Goal: Task Accomplishment & Management: Complete application form

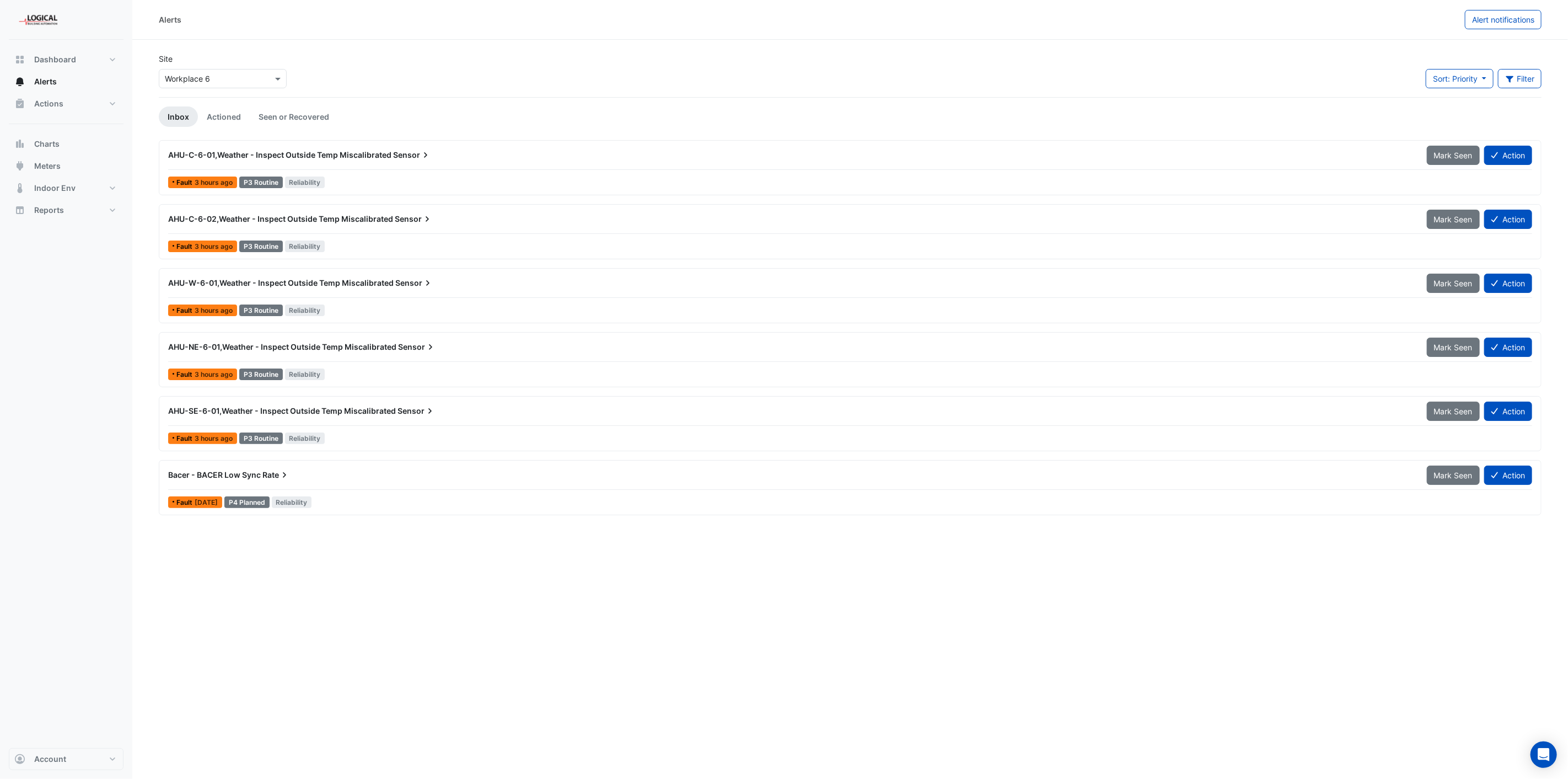
click at [836, 83] on div "Site × Workplace 6 Sort: Priority Priority Updated Filter Title Priority Filter…" at bounding box center [850, 75] width 1396 height 44
click at [1505, 150] on button "Action" at bounding box center [1508, 155] width 48 height 19
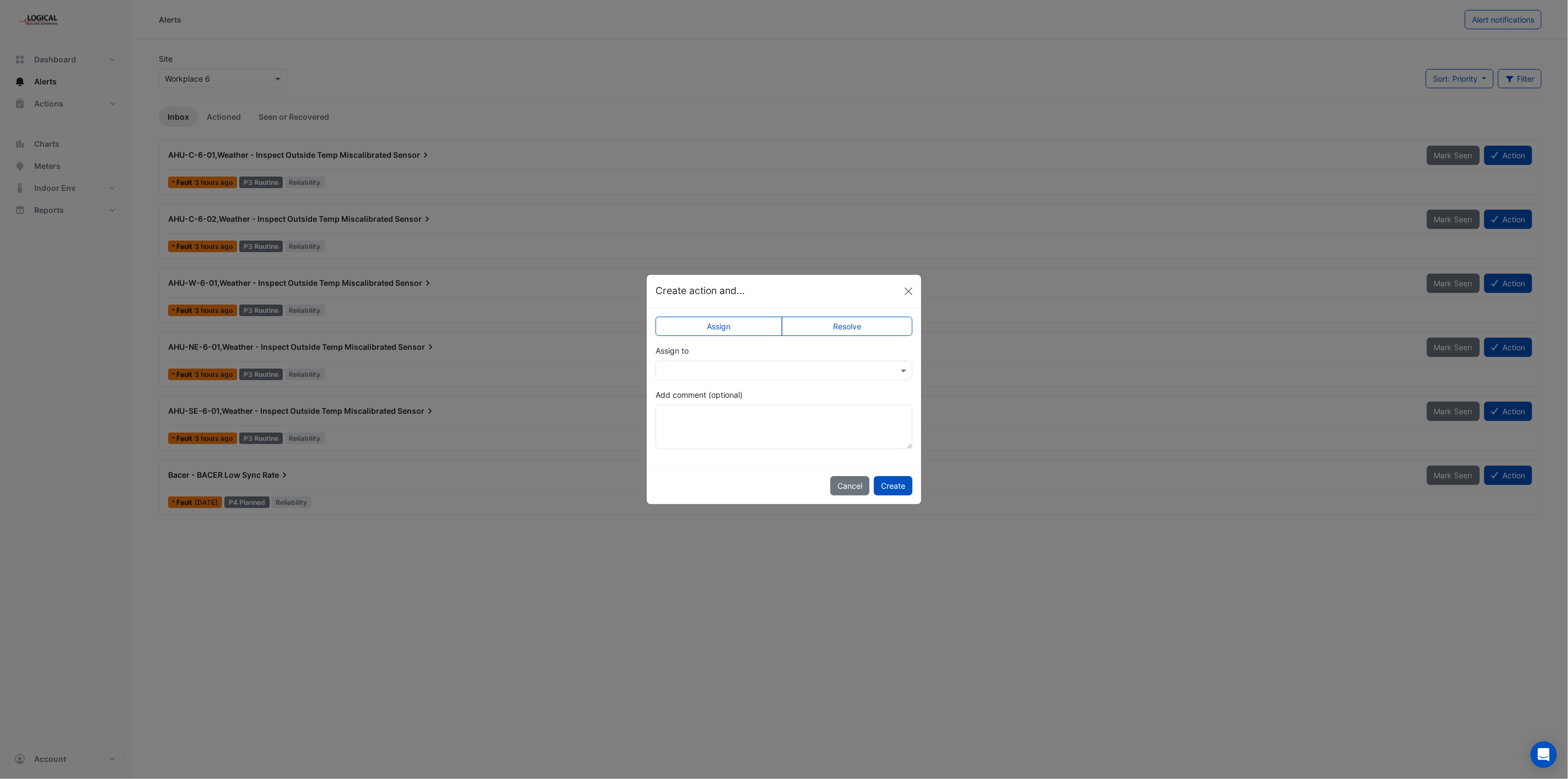
click at [808, 369] on input "text" at bounding box center [773, 371] width 223 height 11
click at [721, 430] on span "[PERSON_NAME]" at bounding box center [705, 430] width 63 height 9
click at [896, 483] on button "Create" at bounding box center [893, 485] width 39 height 19
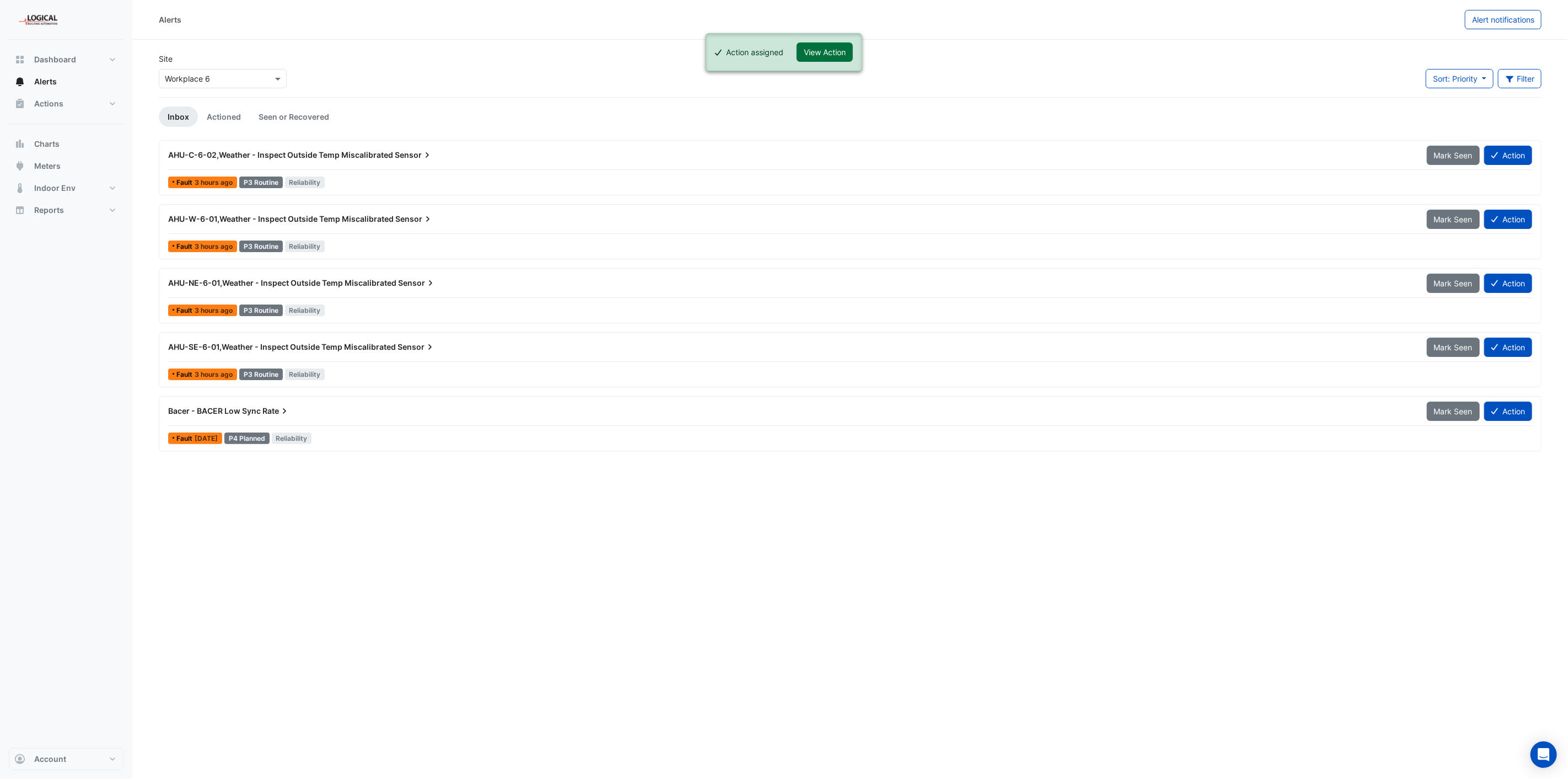
click at [816, 44] on button "View Action" at bounding box center [825, 52] width 56 height 19
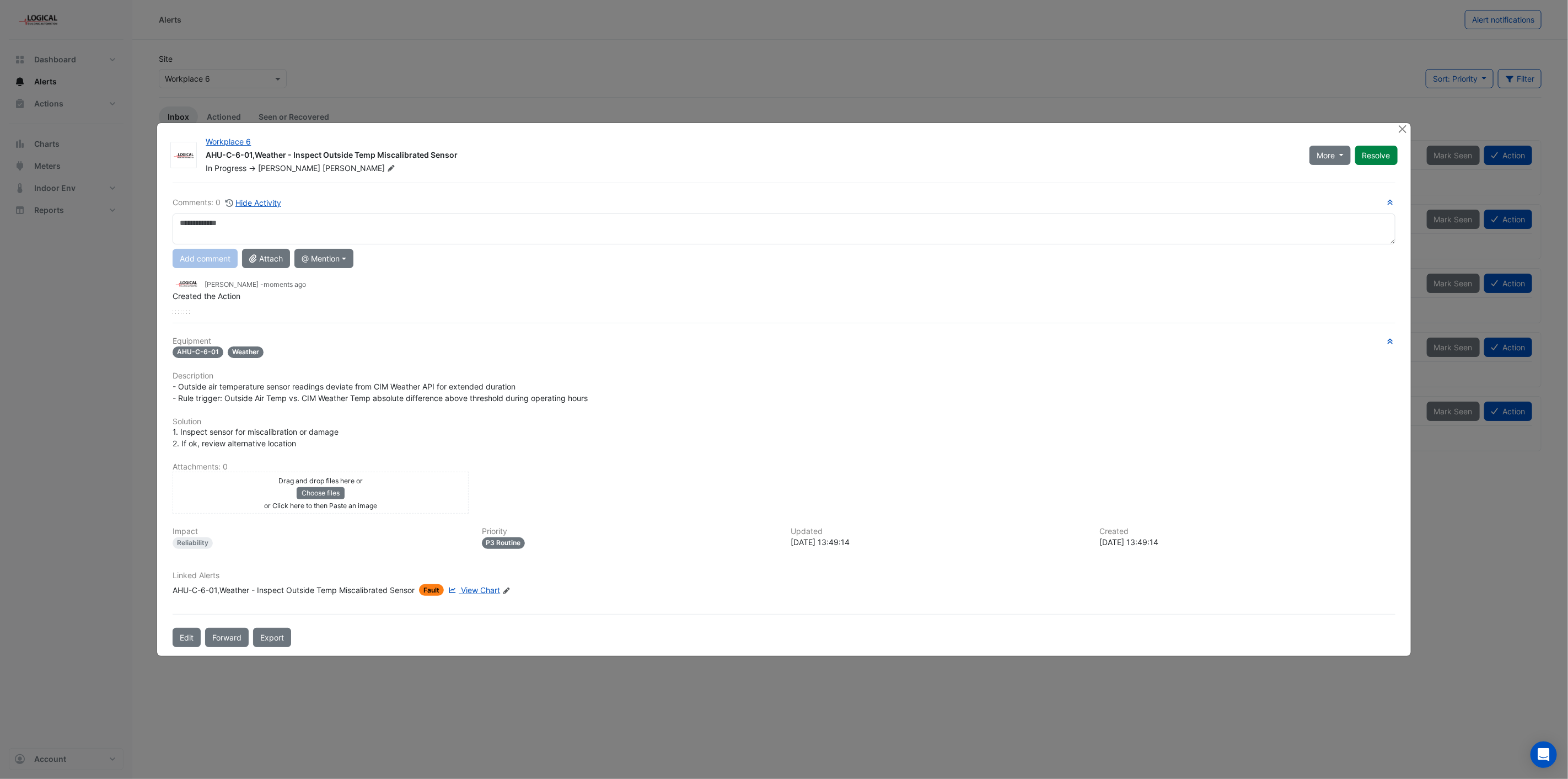
click at [206, 226] on textarea at bounding box center [784, 229] width 1222 height 31
drag, startPoint x: 792, startPoint y: 225, endPoint x: 161, endPoint y: 230, distance: 631.0
click at [161, 230] on div "Workplace 6 AHU-C-6-01,Weather - Inspect Outside Temp Miscalibrated Sensor In P…" at bounding box center [784, 389] width 1253 height 533
type textarea "**********"
click at [197, 257] on button "Add comment" at bounding box center [205, 258] width 65 height 19
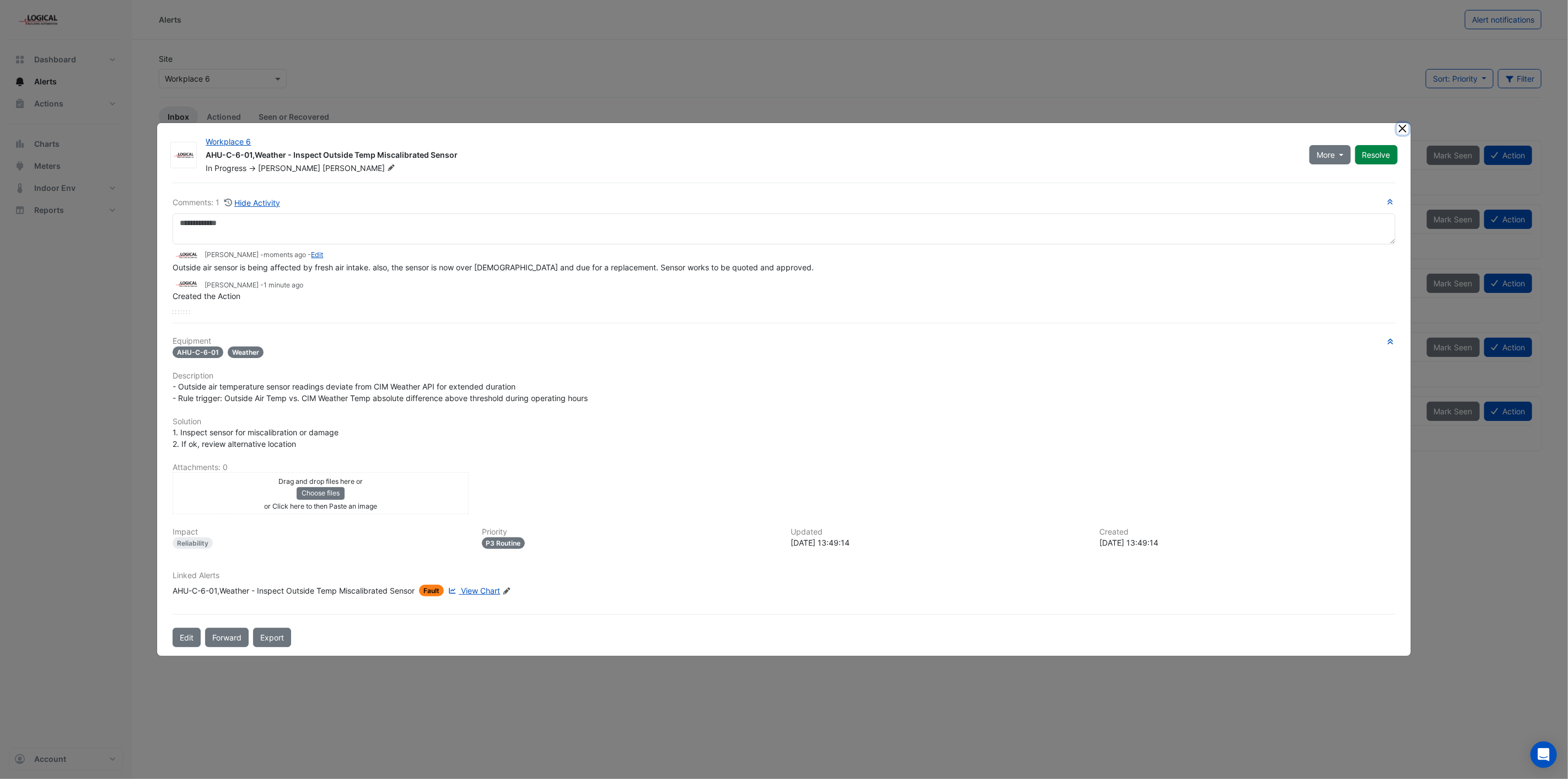
click at [1402, 128] on button "Close" at bounding box center [1403, 128] width 11 height 11
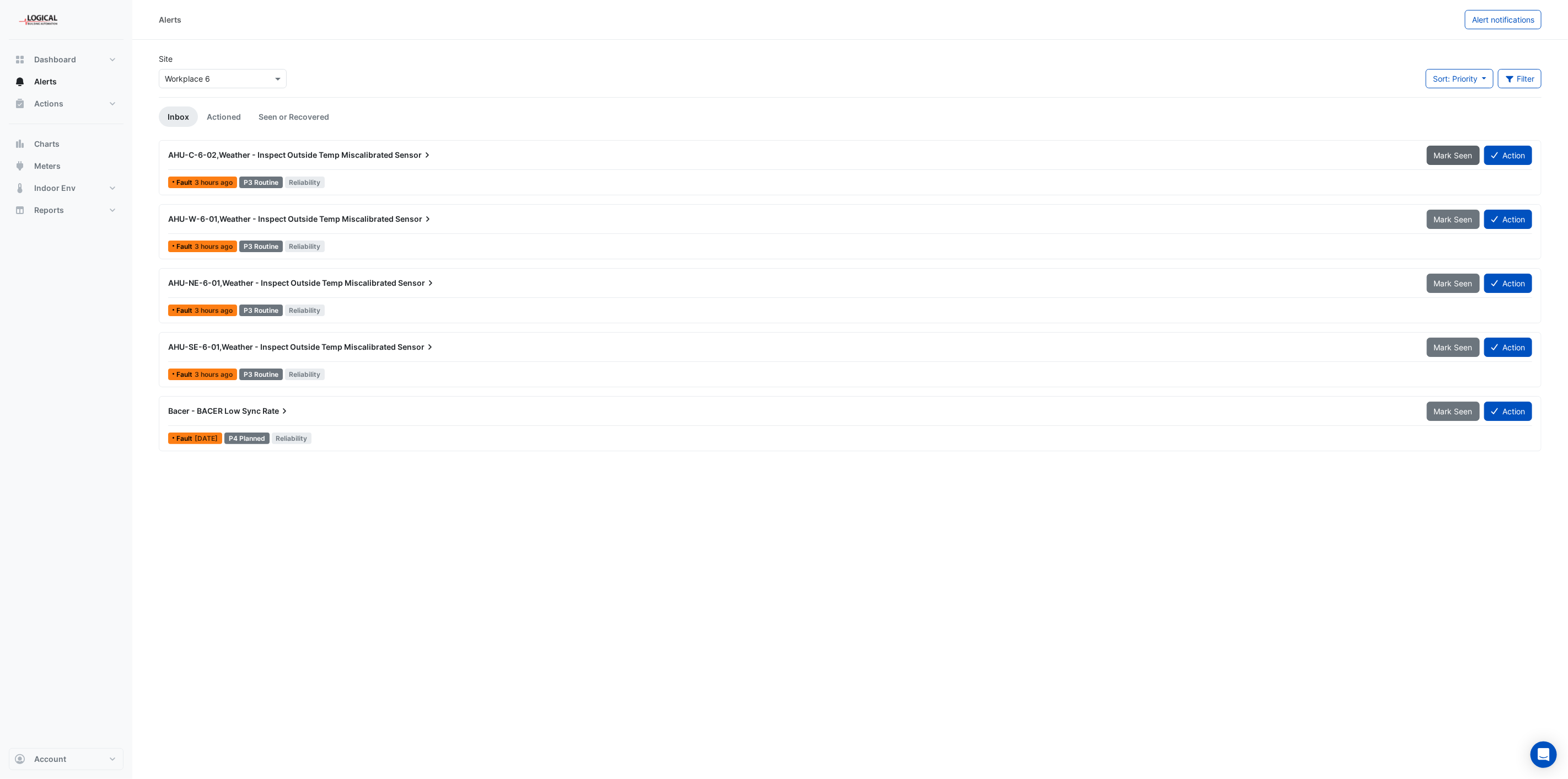
click at [1451, 150] on span "Mark Seen" at bounding box center [1453, 155] width 39 height 9
click at [1450, 217] on span "Mark Seen" at bounding box center [1453, 219] width 39 height 9
click at [1508, 152] on button "Action" at bounding box center [1508, 155] width 48 height 19
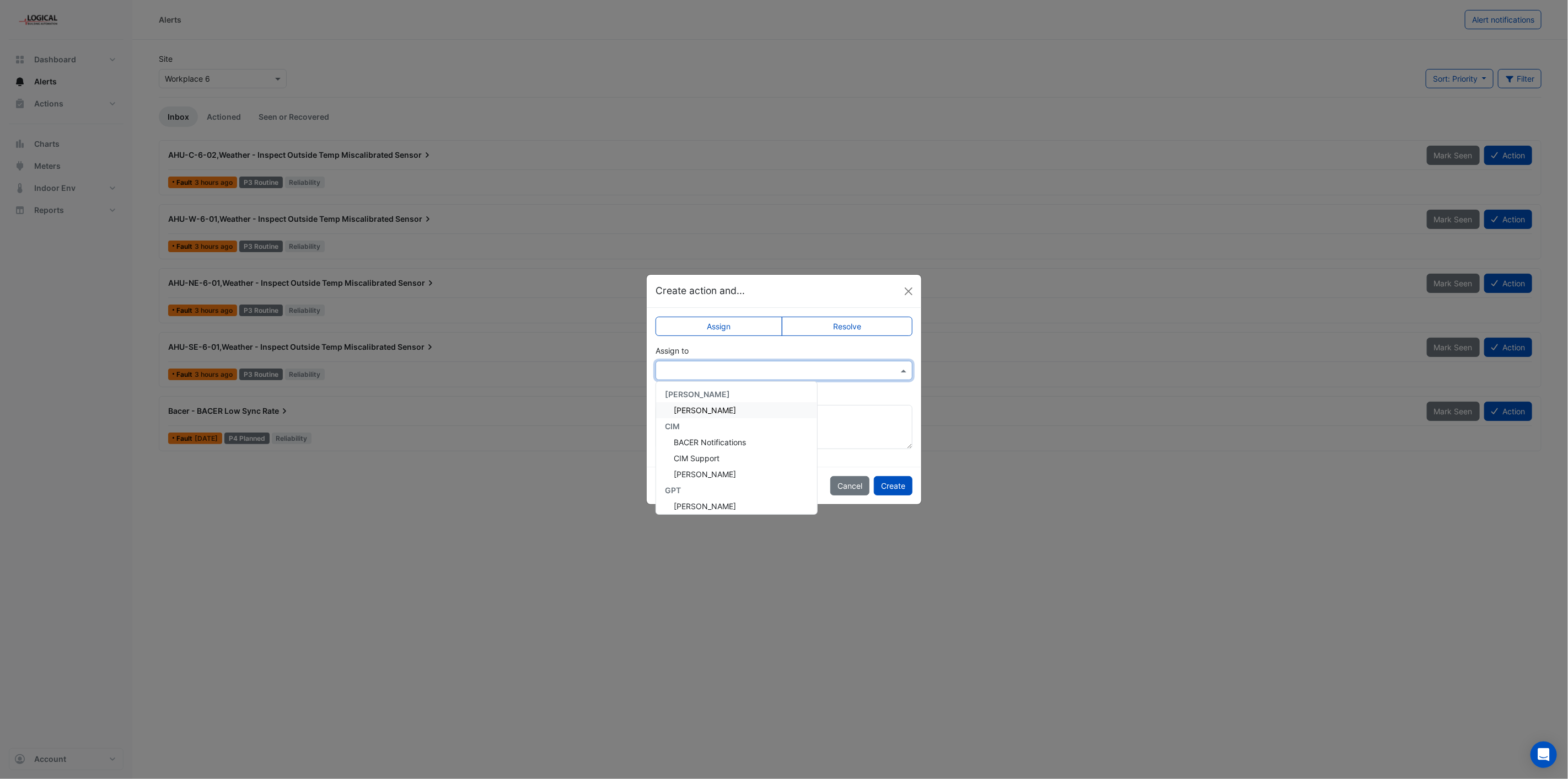
click at [844, 367] on input "text" at bounding box center [773, 371] width 223 height 11
click at [700, 421] on span "[PERSON_NAME]" at bounding box center [705, 422] width 63 height 9
click at [898, 488] on button "Create" at bounding box center [893, 485] width 39 height 19
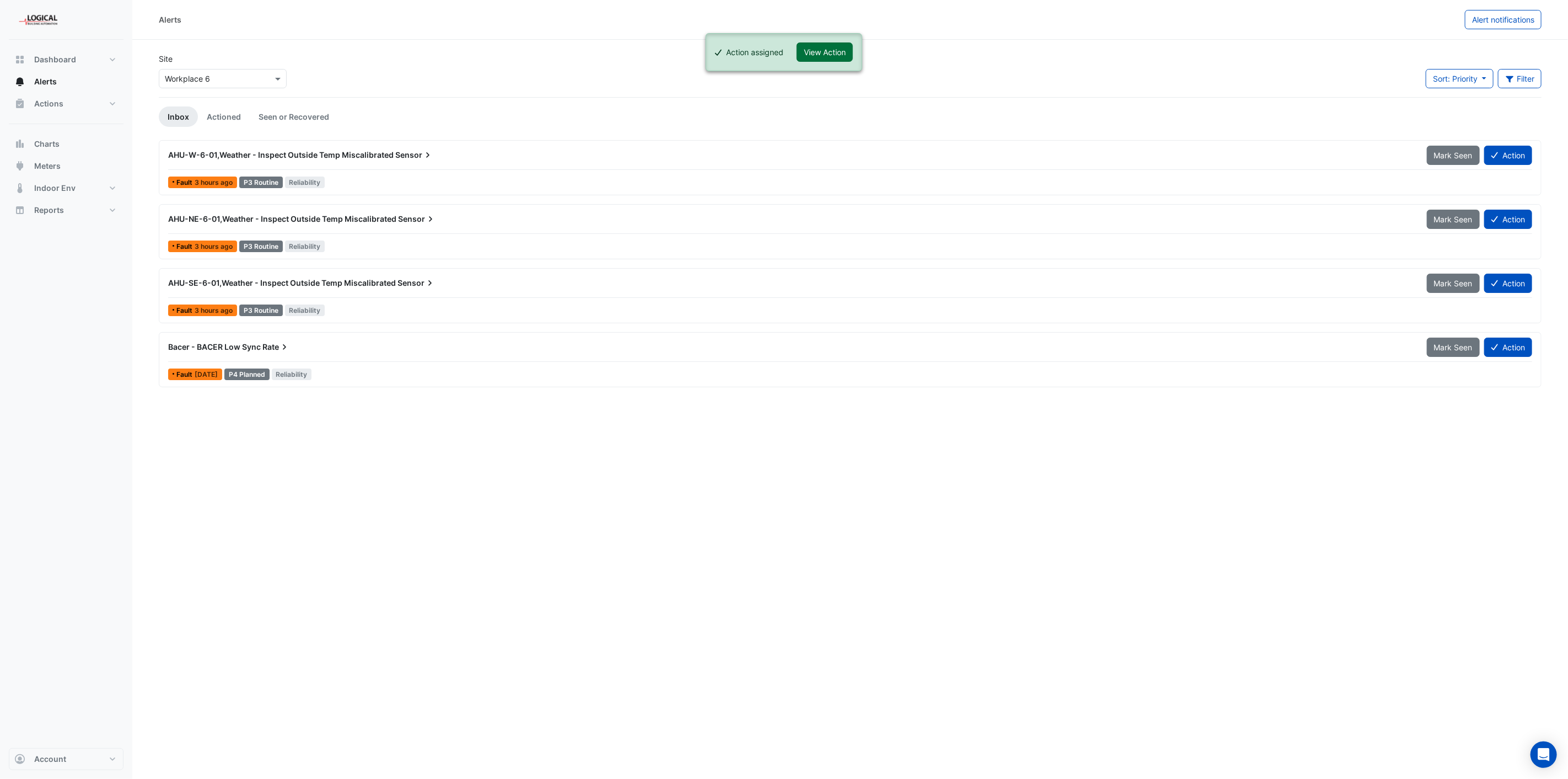
click at [831, 51] on button "View Action" at bounding box center [825, 52] width 56 height 19
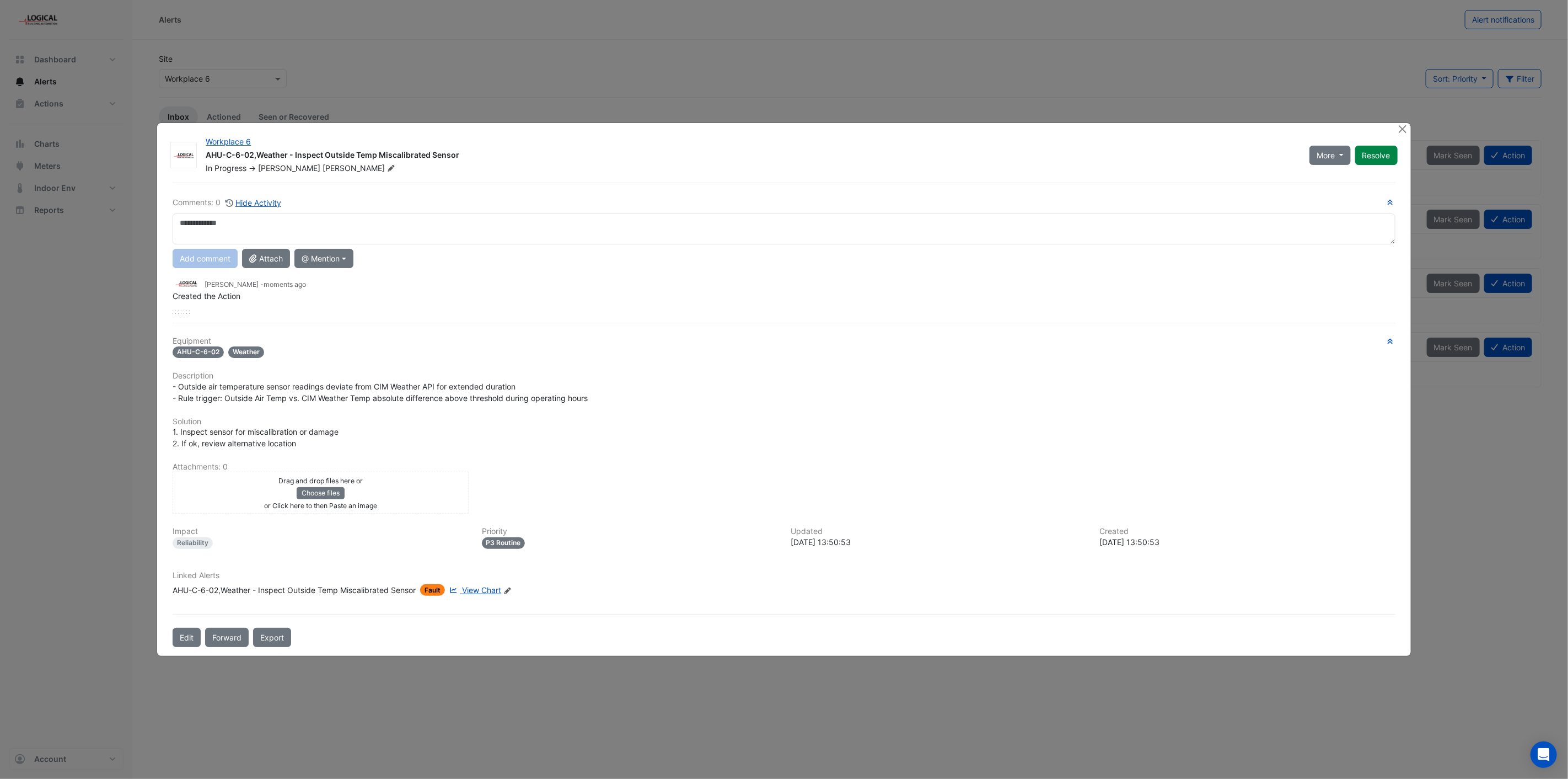
click at [254, 232] on textarea at bounding box center [784, 229] width 1222 height 31
click at [180, 224] on textarea "**********" at bounding box center [784, 229] width 1222 height 31
click at [416, 227] on textarea "**********" at bounding box center [784, 229] width 1222 height 31
drag, startPoint x: 831, startPoint y: 223, endPoint x: 162, endPoint y: 232, distance: 669.1
click at [162, 232] on div "Workplace 6 AHU-C-6-02,Weather - Inspect Outside Temp Miscalibrated Sensor In P…" at bounding box center [784, 389] width 1253 height 533
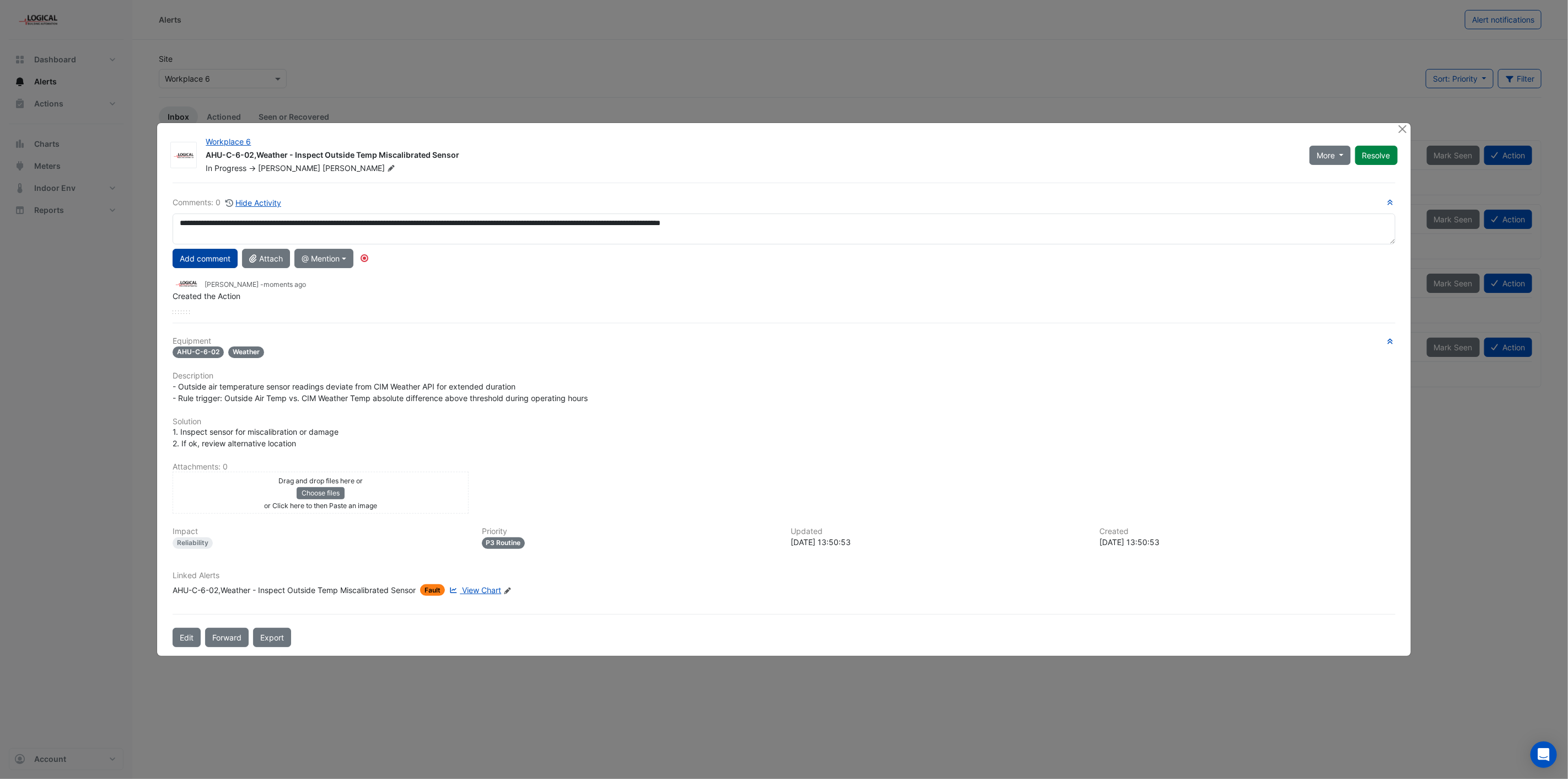
type textarea "**********"
click at [195, 257] on button "Add comment" at bounding box center [205, 258] width 65 height 19
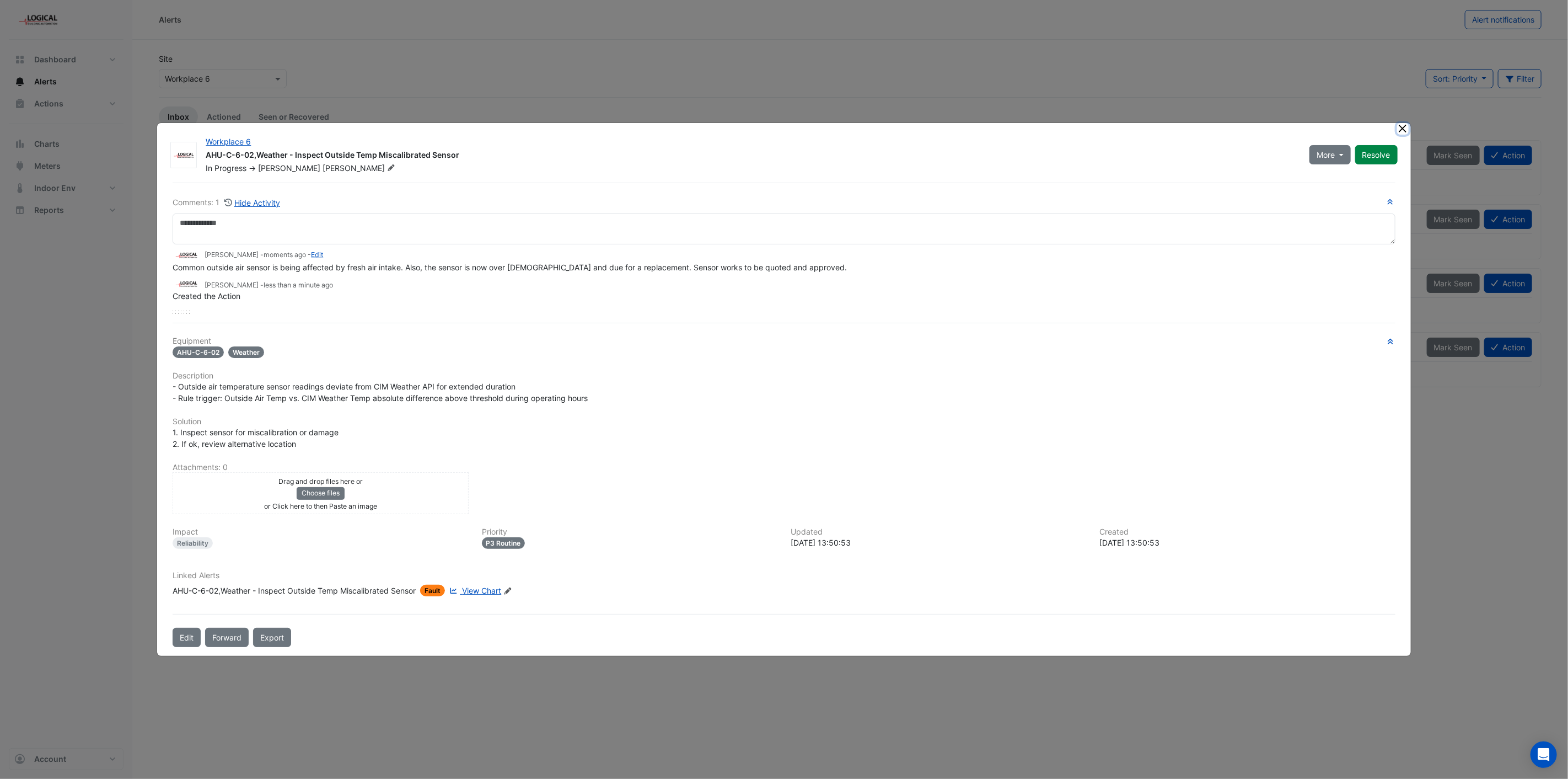
click at [1398, 131] on button "Close" at bounding box center [1403, 128] width 11 height 11
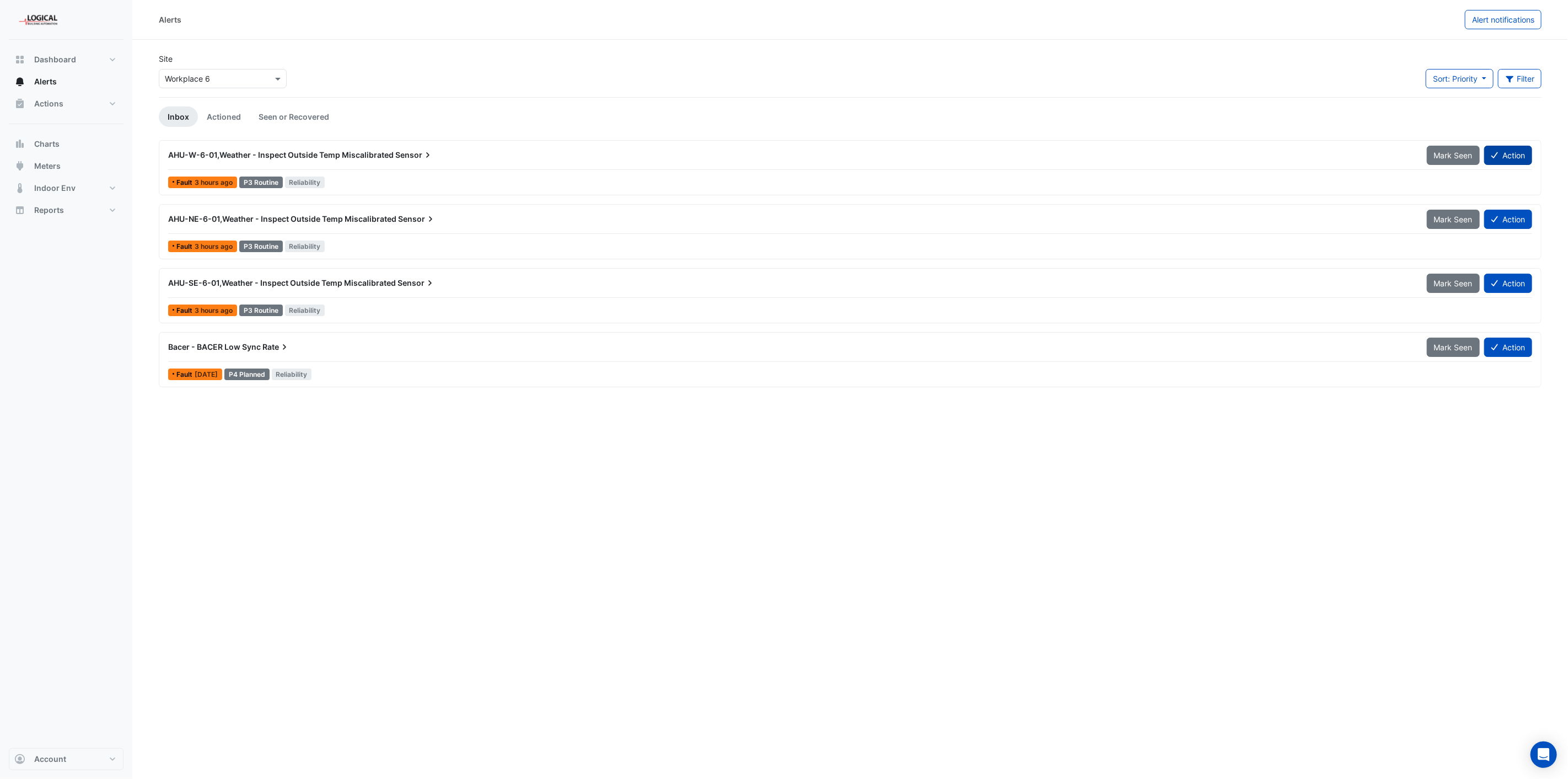
click at [1518, 157] on button "Action" at bounding box center [1508, 155] width 48 height 19
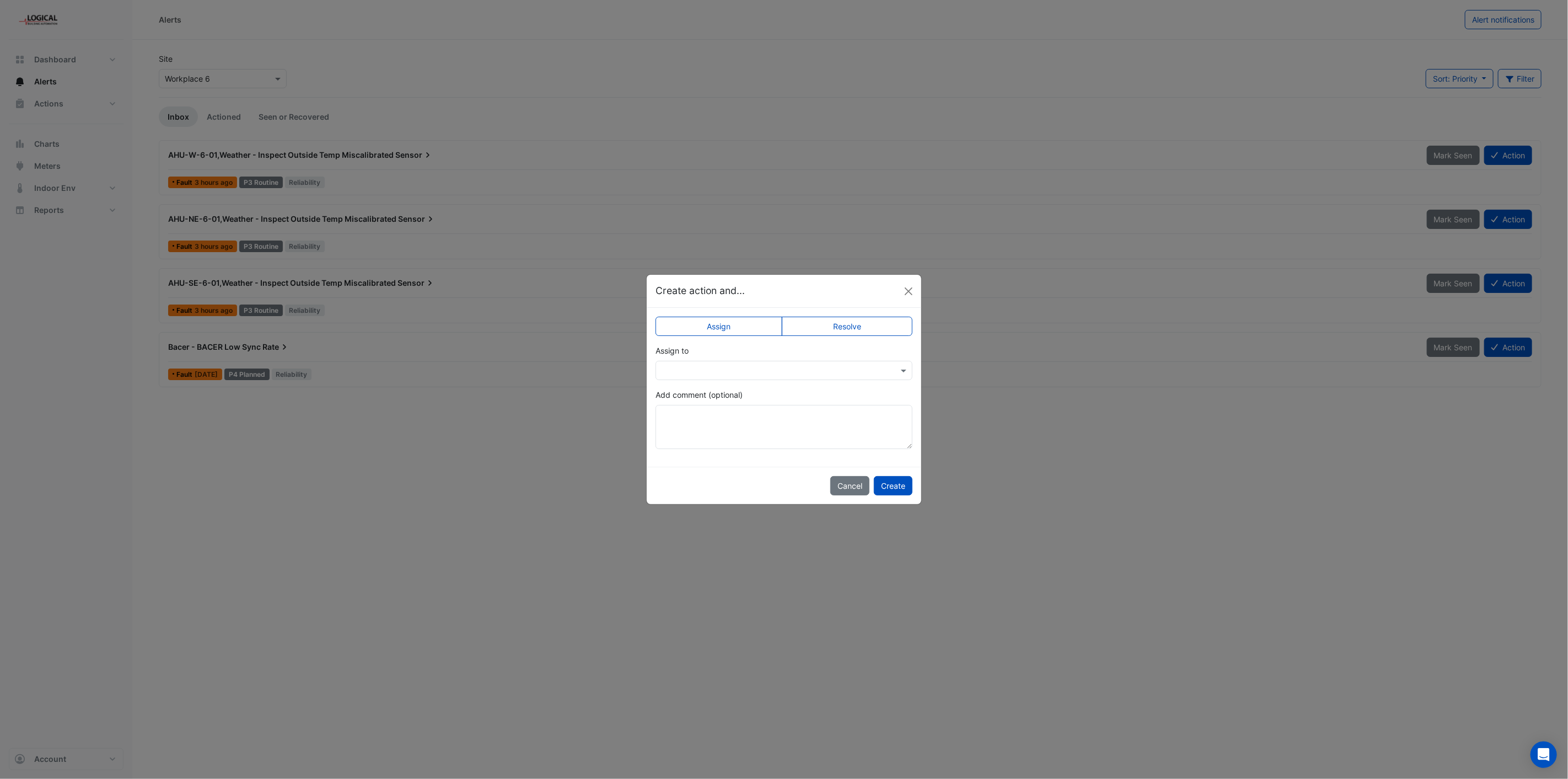
click at [764, 370] on input "text" at bounding box center [773, 371] width 223 height 11
click at [710, 425] on span "[PERSON_NAME]" at bounding box center [705, 428] width 63 height 9
click at [889, 486] on button "Create" at bounding box center [893, 485] width 39 height 19
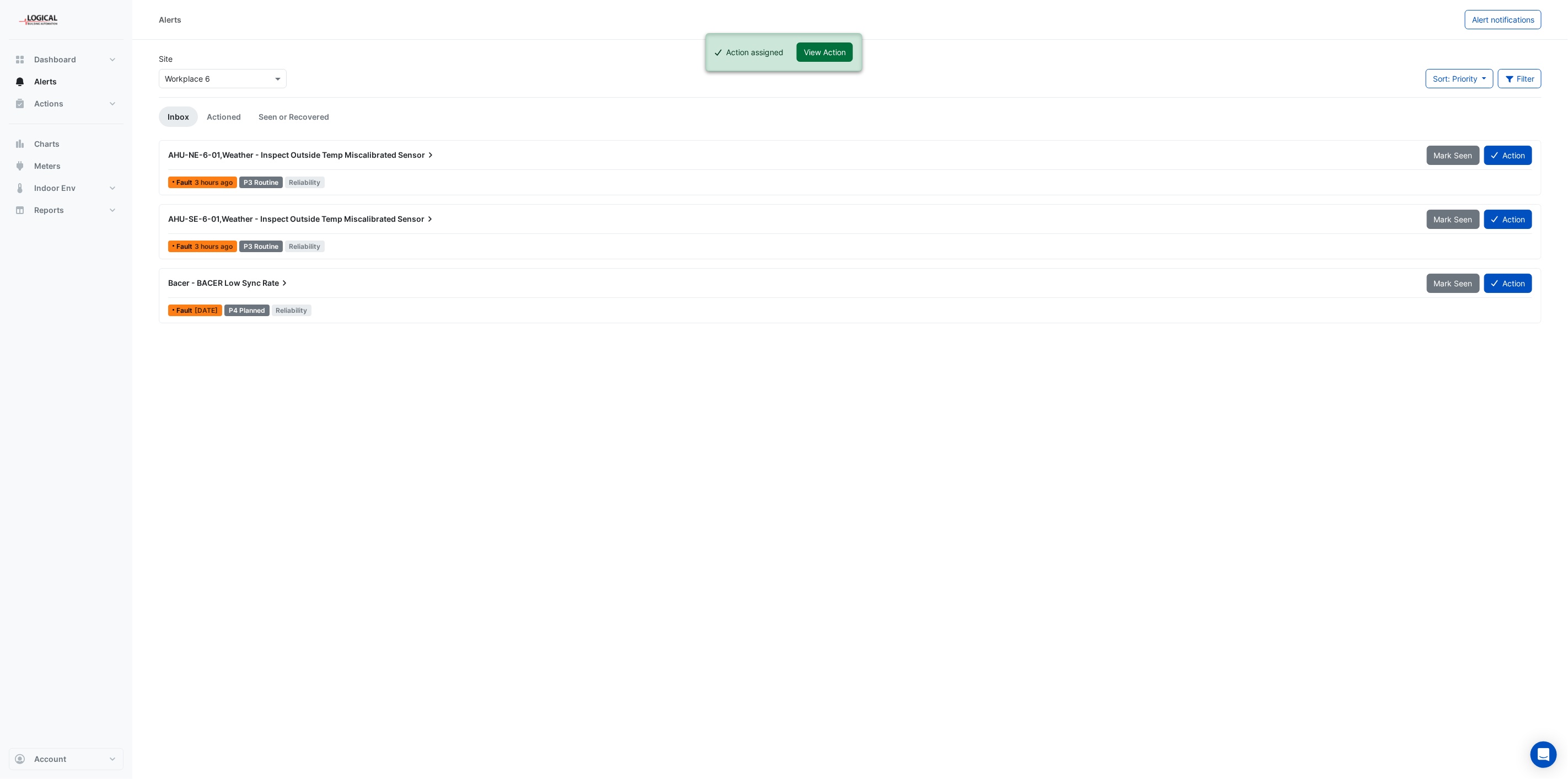
click at [813, 48] on button "View Action" at bounding box center [825, 52] width 56 height 19
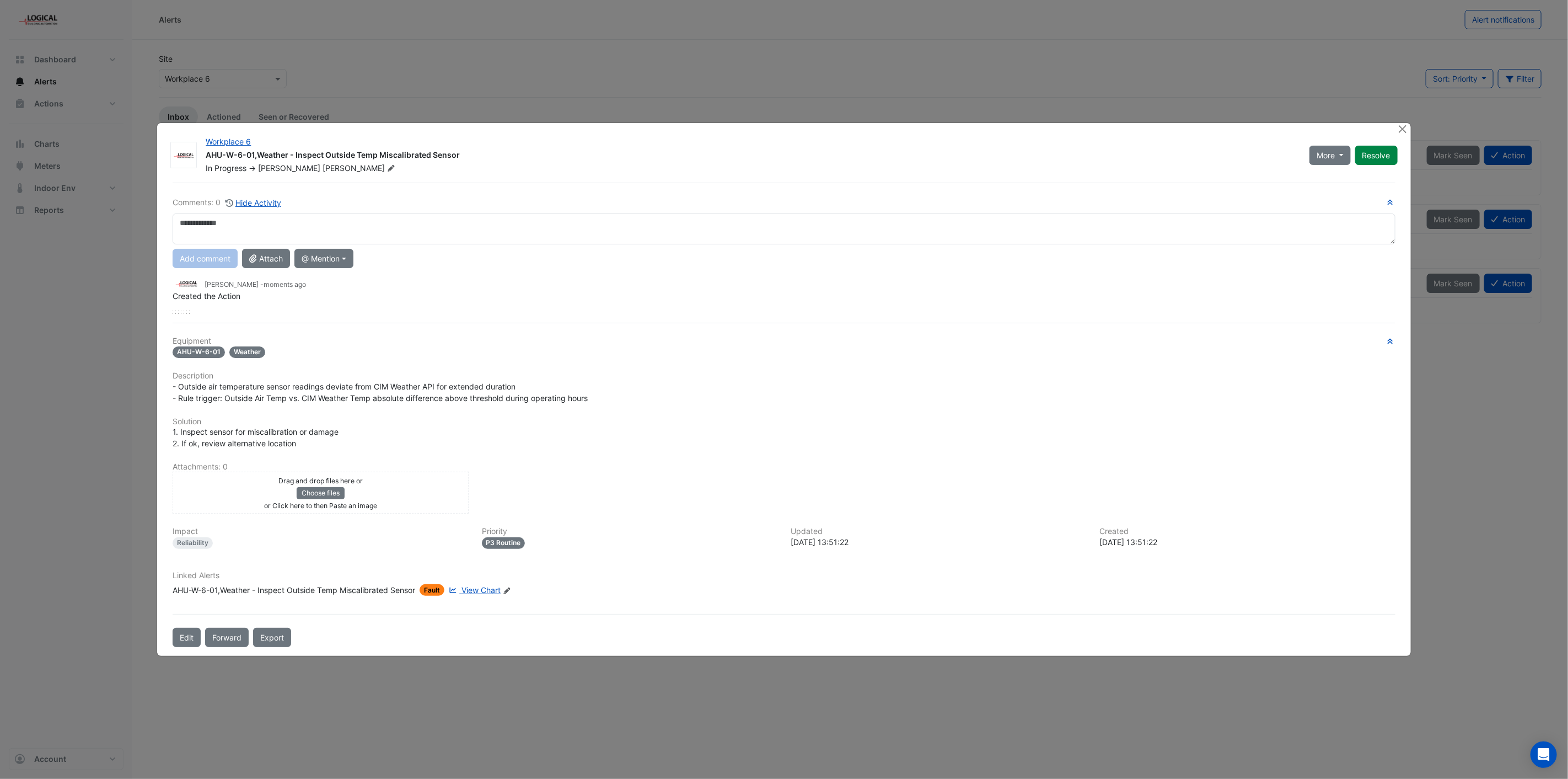
click at [317, 233] on textarea at bounding box center [784, 229] width 1222 height 31
type textarea "**********"
click at [216, 255] on button "Add comment" at bounding box center [205, 258] width 65 height 19
click at [1401, 132] on button "Close" at bounding box center [1403, 128] width 11 height 11
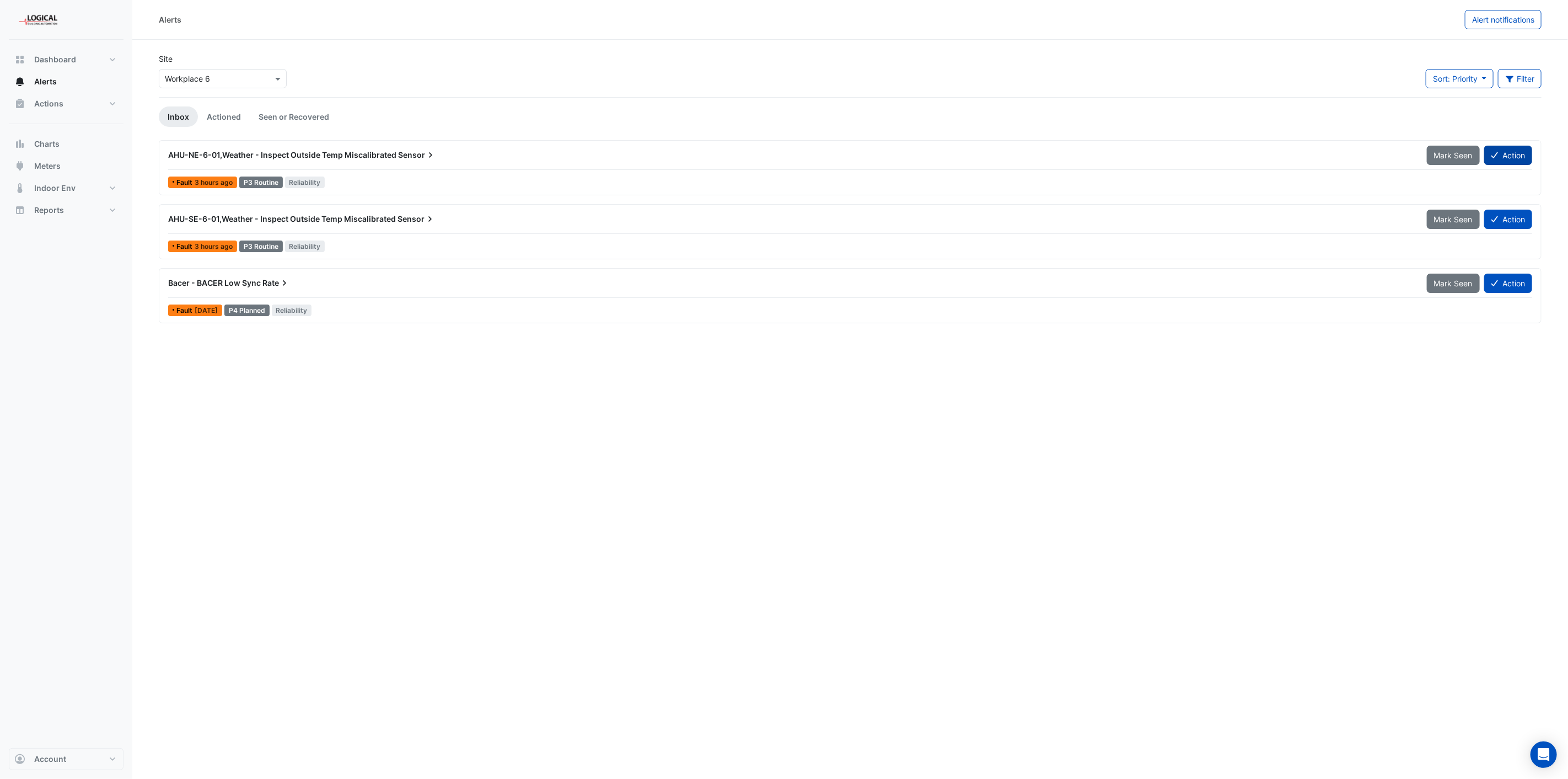
click at [1503, 155] on button "Action" at bounding box center [1508, 155] width 48 height 19
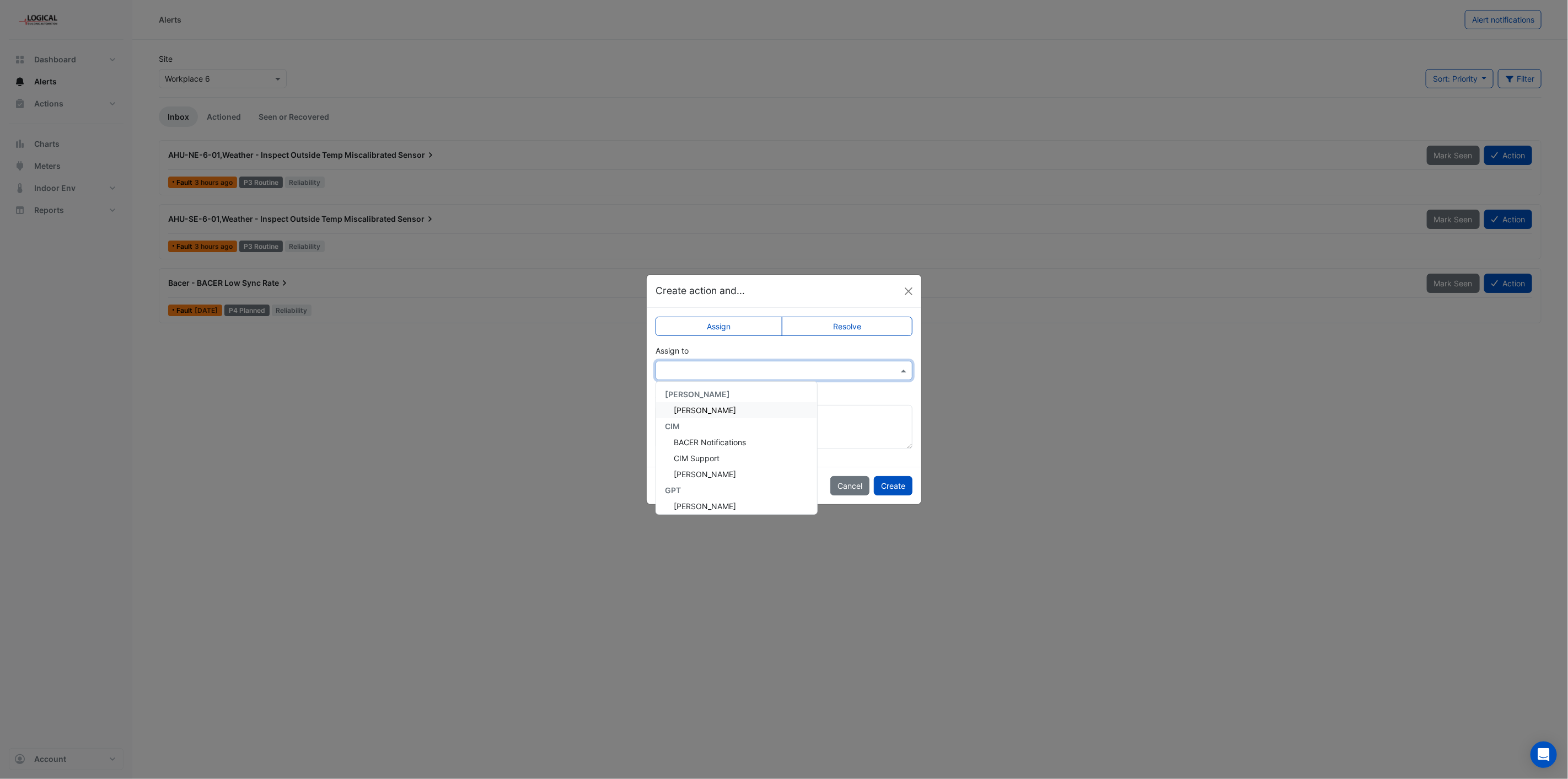
click at [780, 368] on input "text" at bounding box center [773, 371] width 223 height 11
click at [709, 428] on span "[PERSON_NAME]" at bounding box center [705, 427] width 63 height 9
click at [892, 487] on button "Create" at bounding box center [893, 485] width 39 height 19
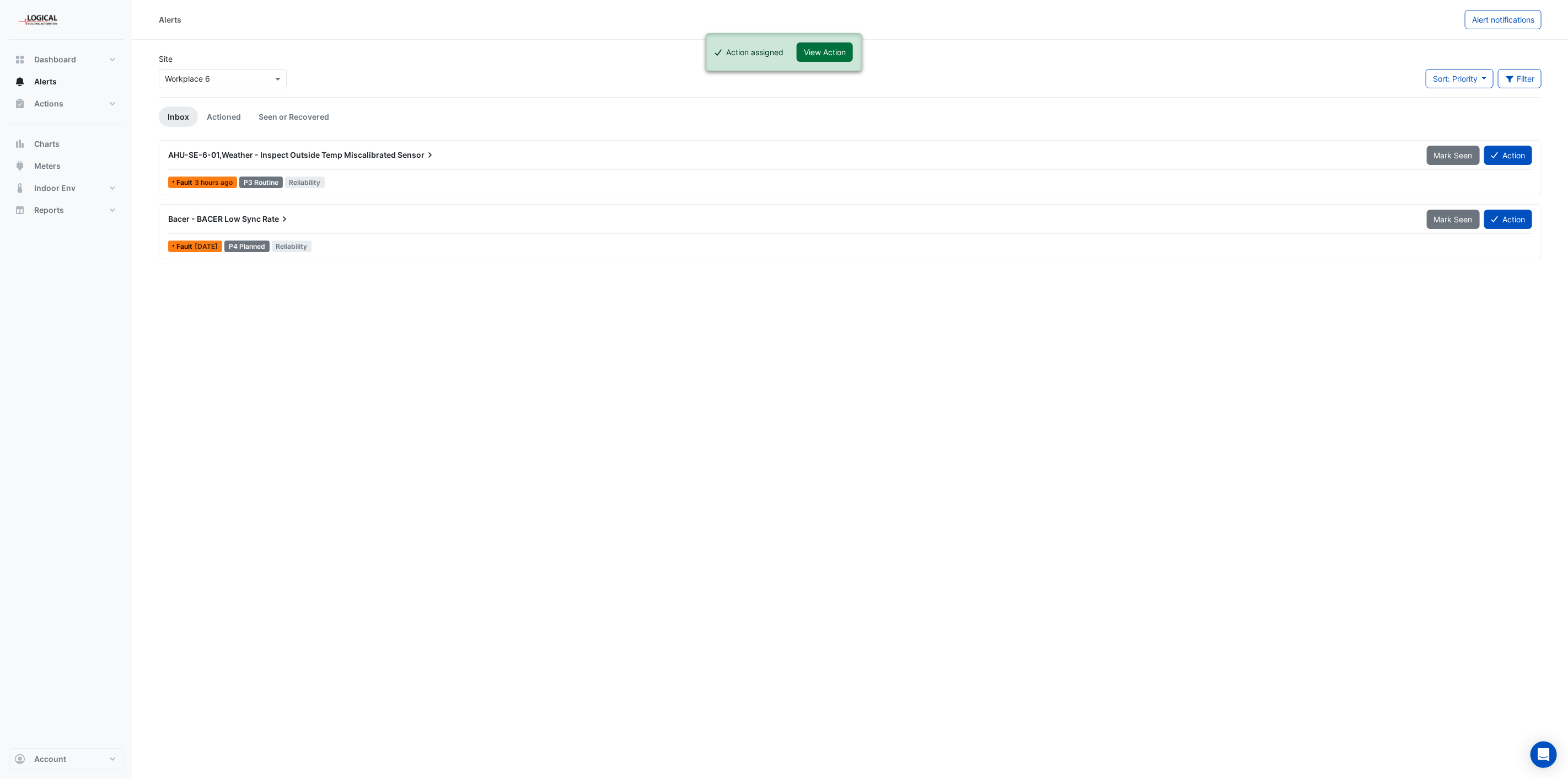
click at [814, 51] on button "View Action" at bounding box center [825, 52] width 56 height 19
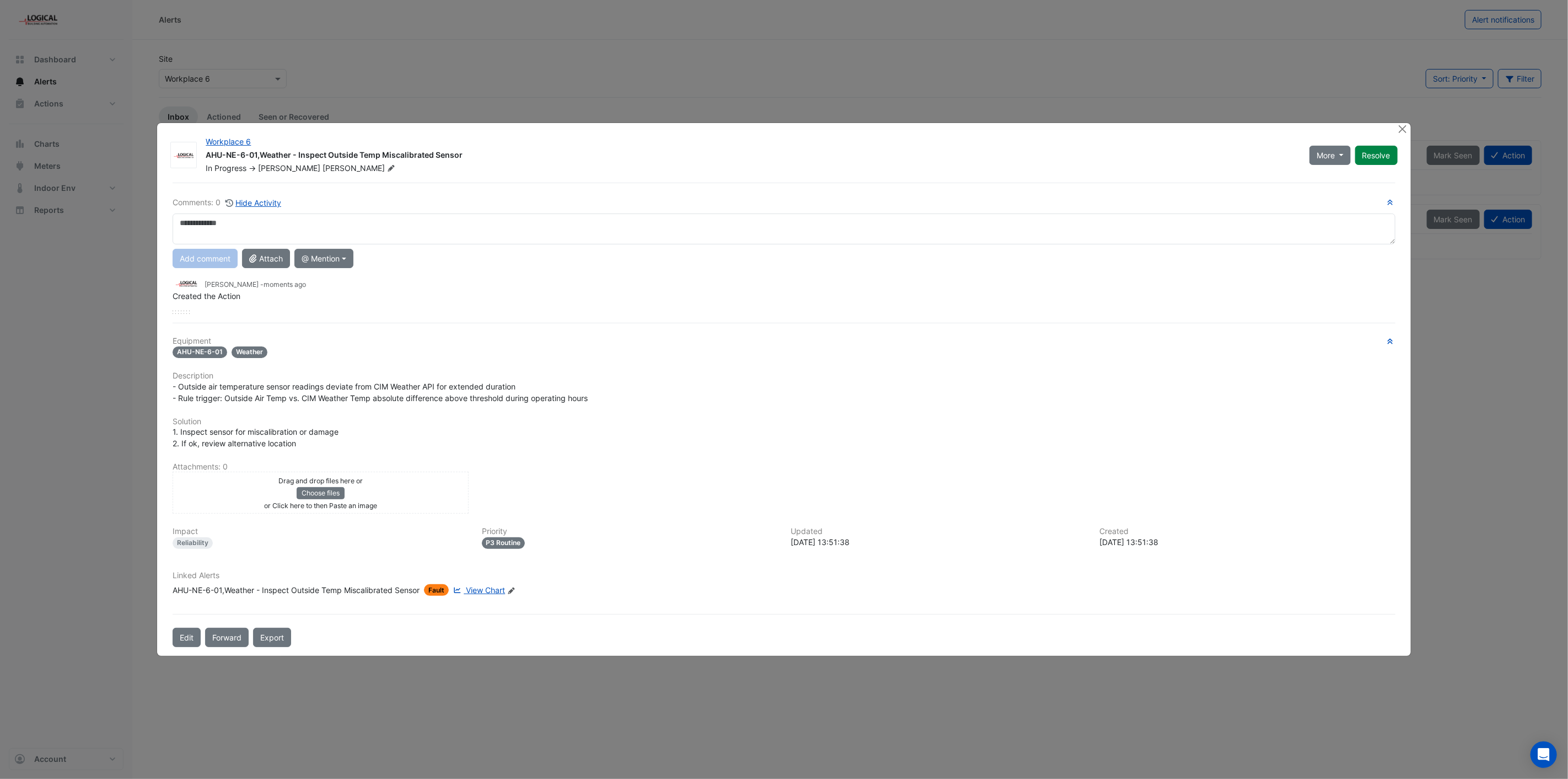
click at [423, 227] on textarea at bounding box center [784, 229] width 1222 height 31
type textarea "**********"
click at [195, 256] on button "Add comment" at bounding box center [205, 258] width 65 height 19
click at [1400, 127] on button "Close" at bounding box center [1403, 128] width 11 height 11
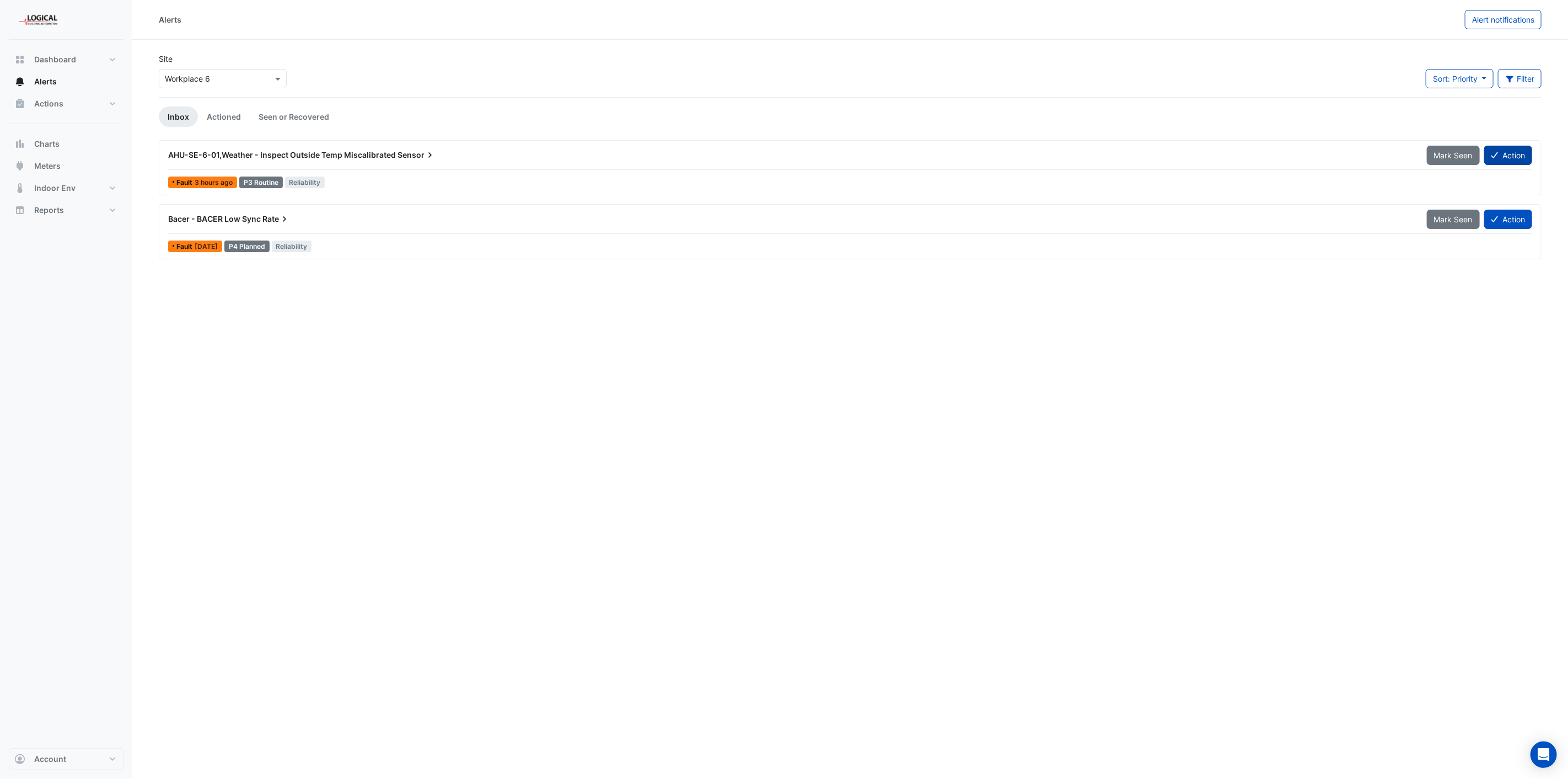
click at [1515, 152] on button "Action" at bounding box center [1508, 155] width 48 height 19
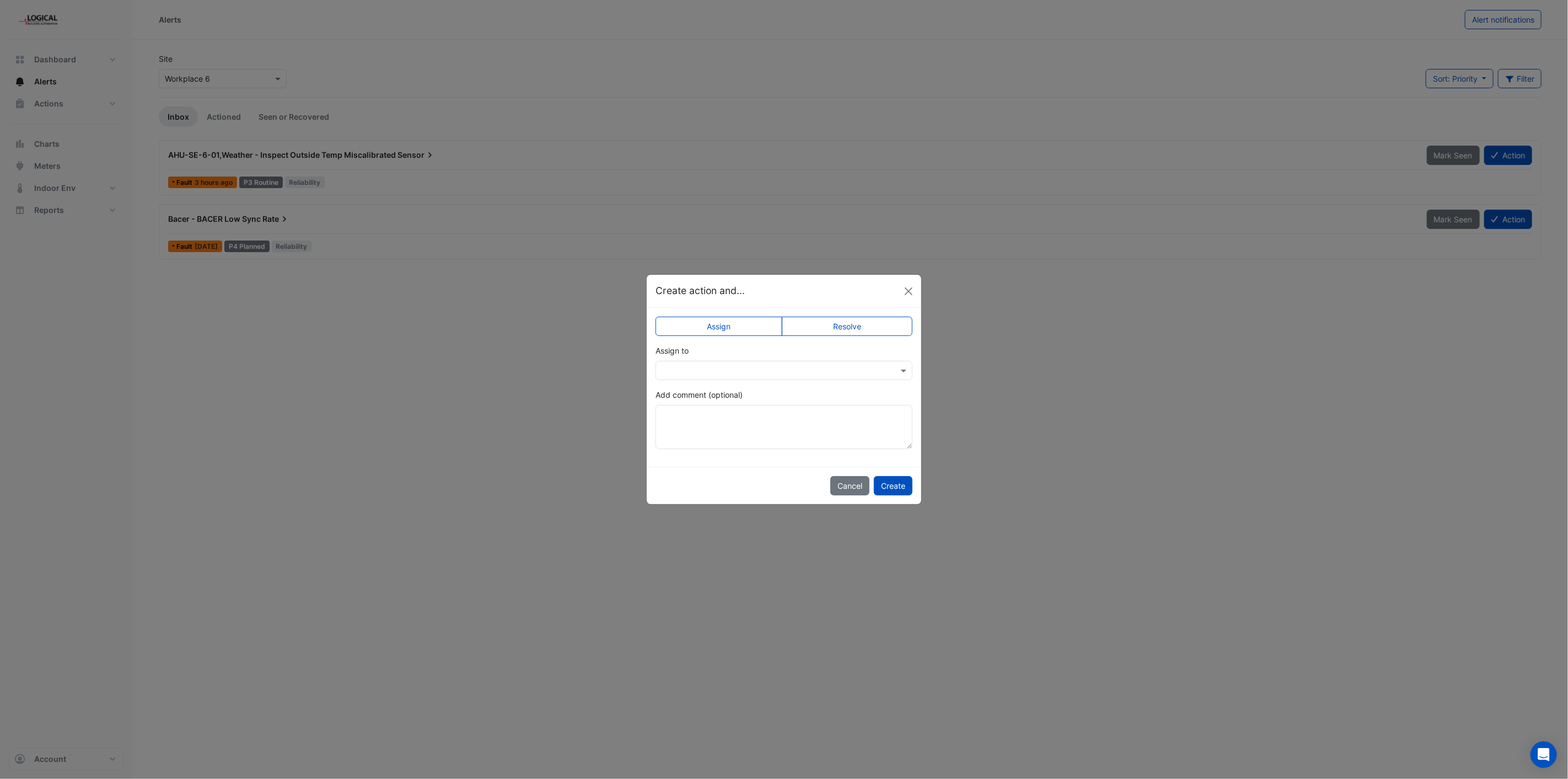
click at [736, 373] on input "text" at bounding box center [773, 371] width 223 height 11
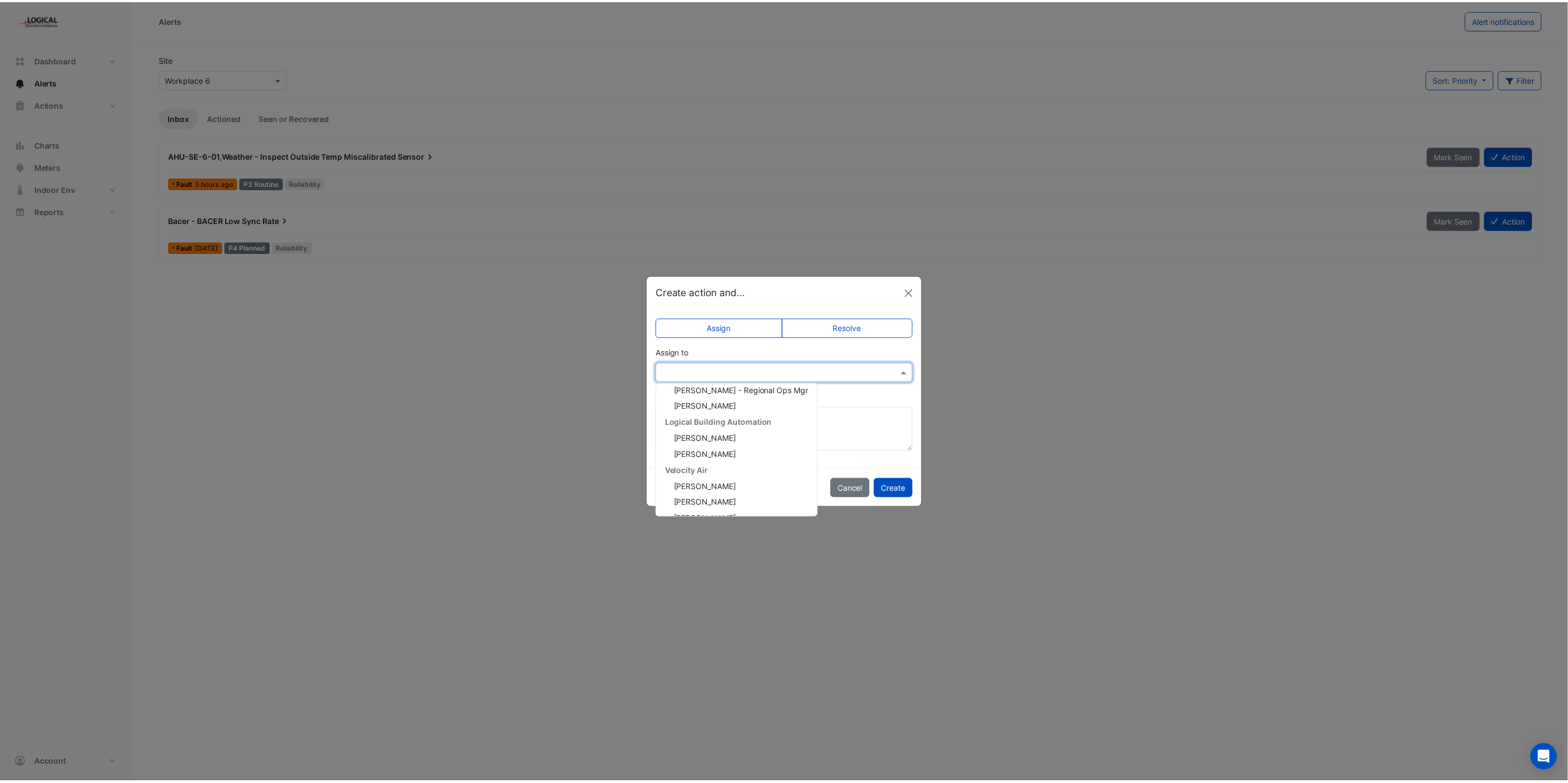
scroll to position [181, 0]
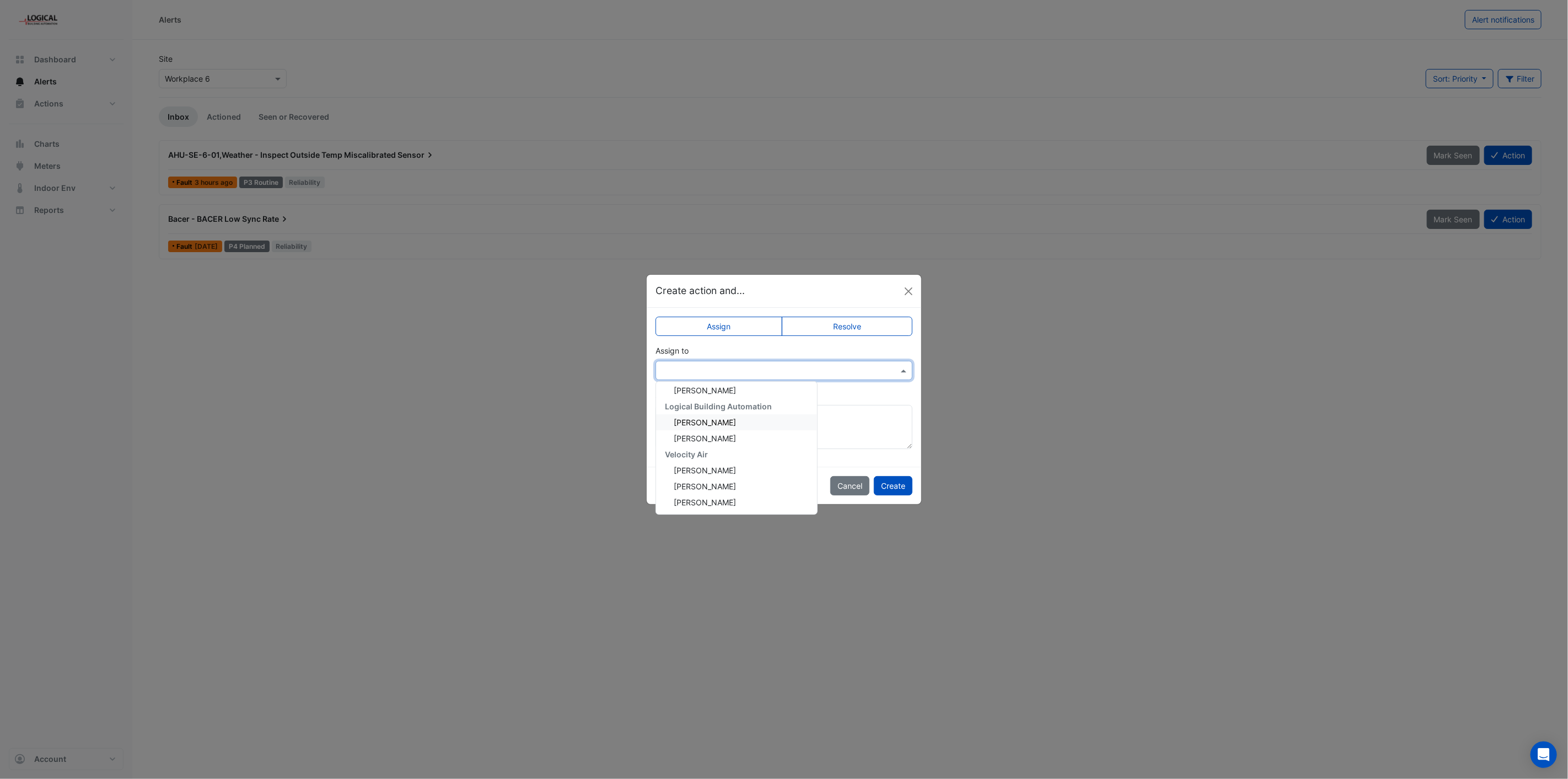
click at [702, 422] on span "[PERSON_NAME]" at bounding box center [705, 422] width 63 height 9
click at [891, 483] on button "Create" at bounding box center [893, 485] width 39 height 19
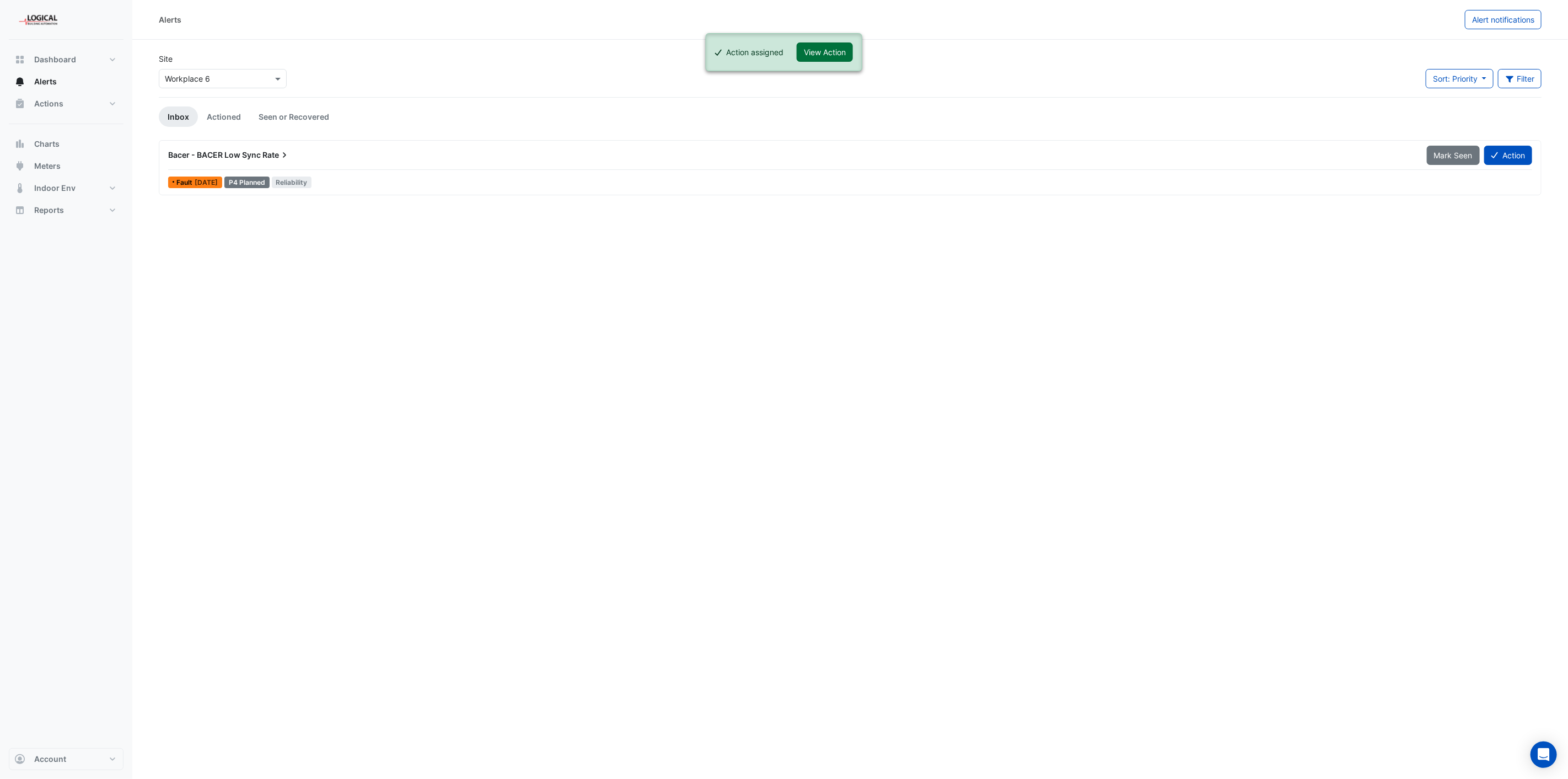
click at [831, 53] on button "View Action" at bounding box center [825, 52] width 56 height 19
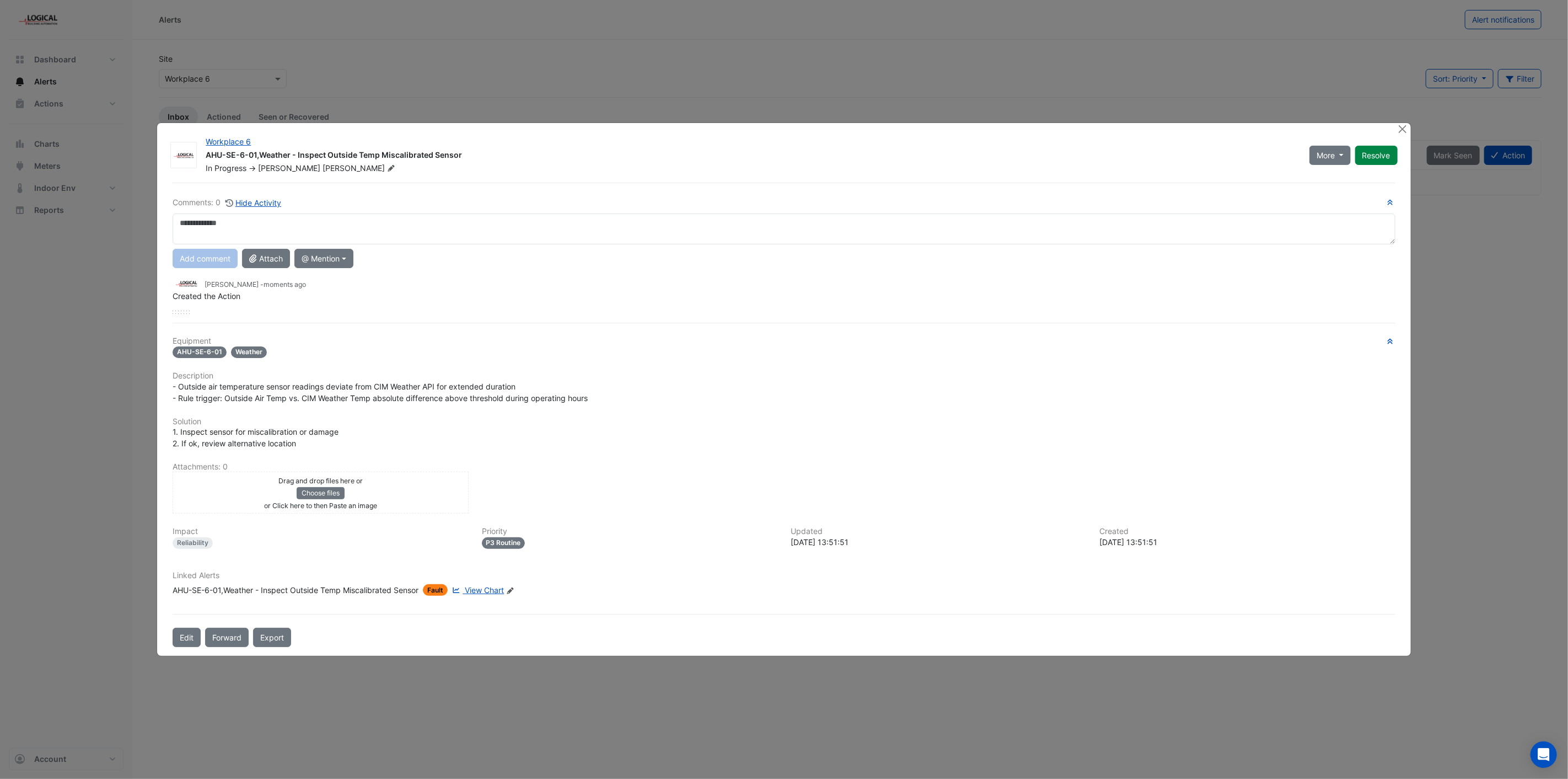
click at [275, 235] on textarea at bounding box center [784, 229] width 1222 height 31
type textarea "**********"
click at [202, 258] on button "Add comment" at bounding box center [205, 258] width 65 height 19
click at [1401, 125] on button "Close" at bounding box center [1403, 128] width 11 height 11
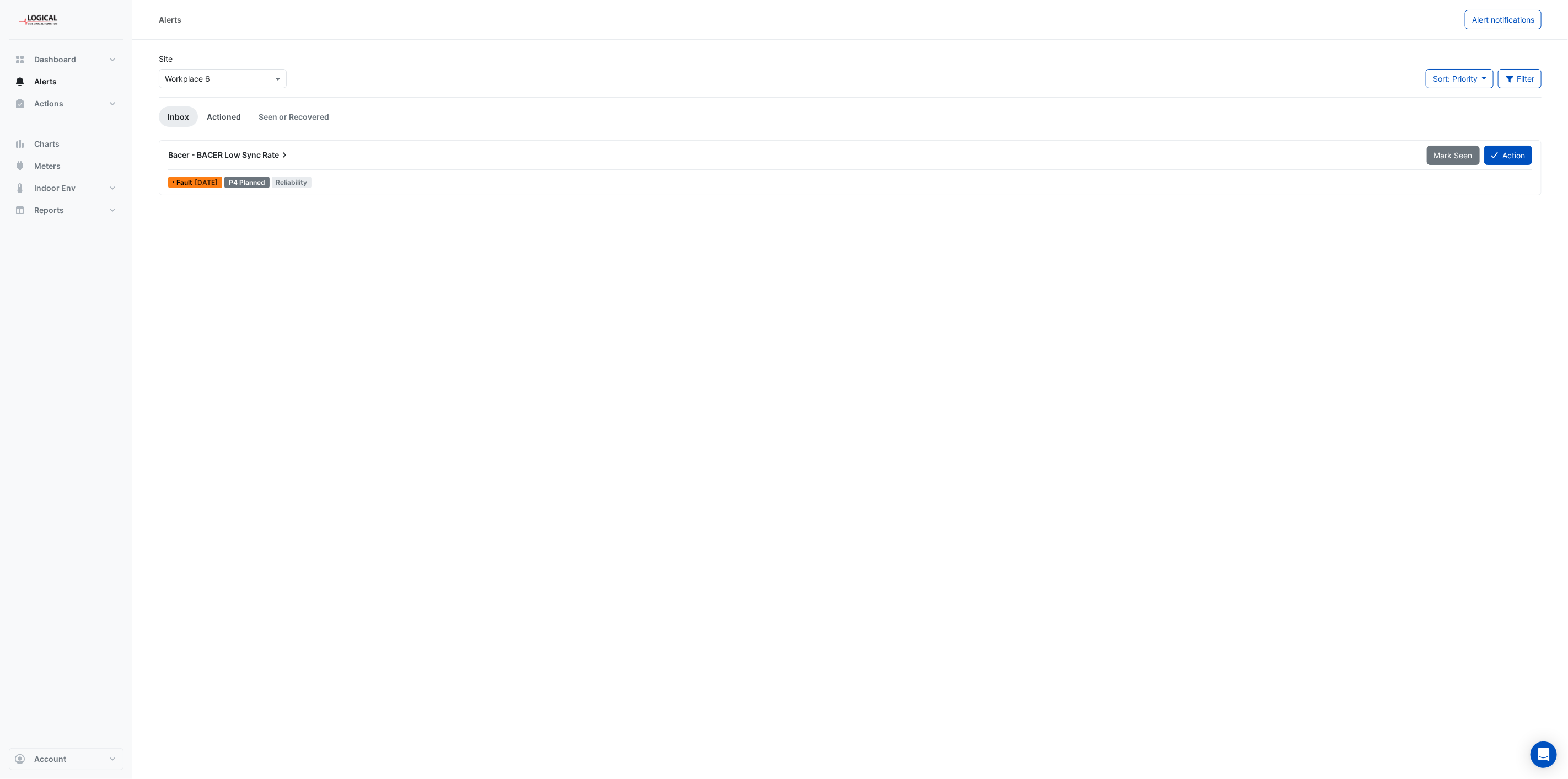
click at [224, 114] on link "Actioned" at bounding box center [223, 116] width 52 height 21
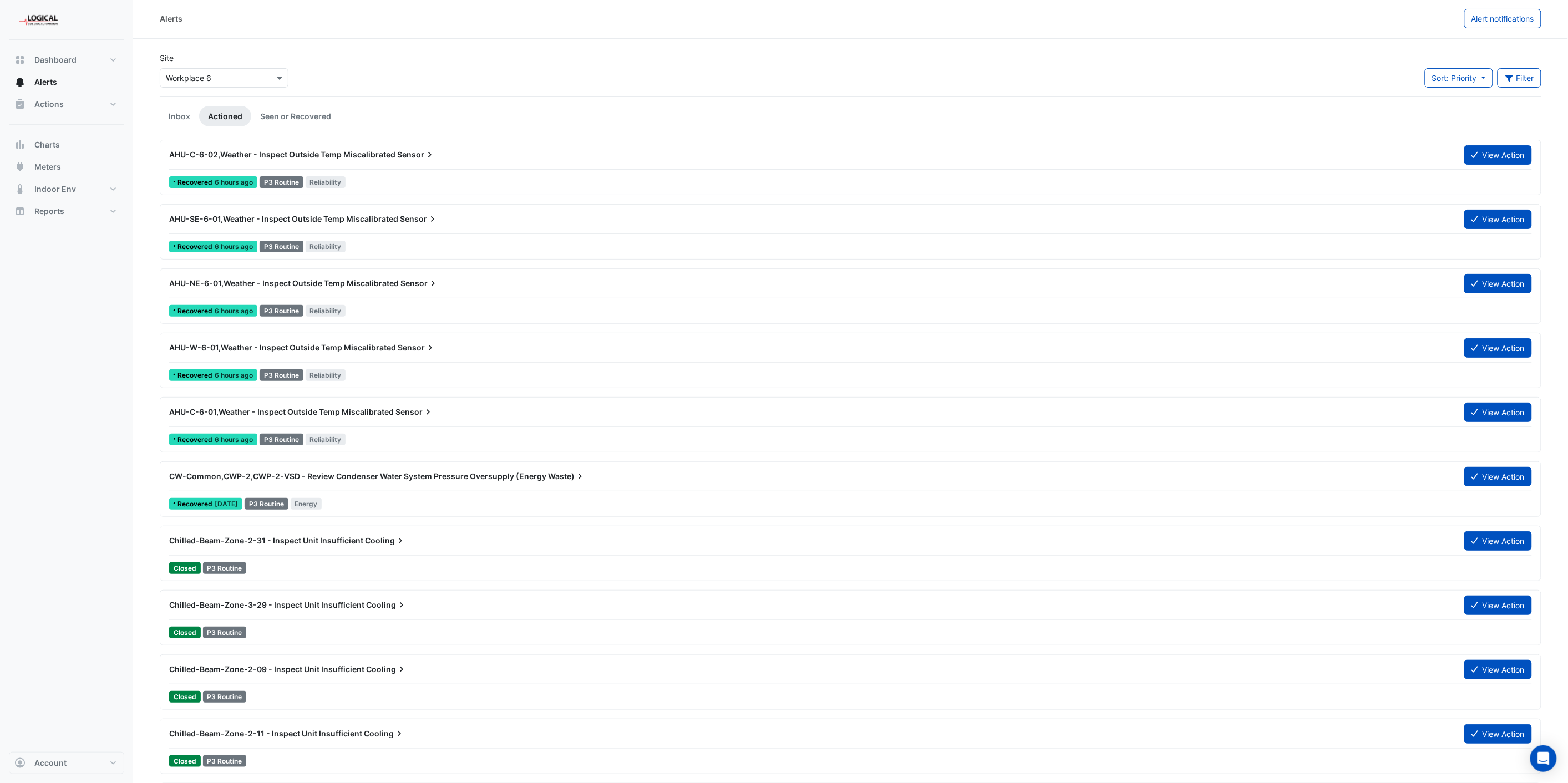
scroll to position [0, 0]
